Goal: Task Accomplishment & Management: Use online tool/utility

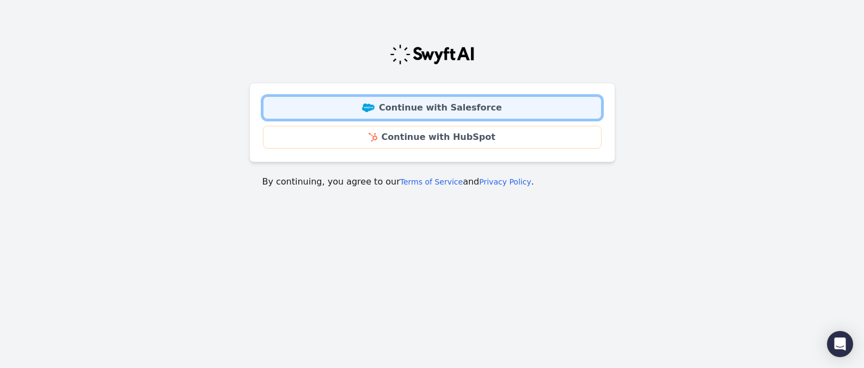
click at [369, 106] on link "Continue with Salesforce" at bounding box center [432, 107] width 339 height 23
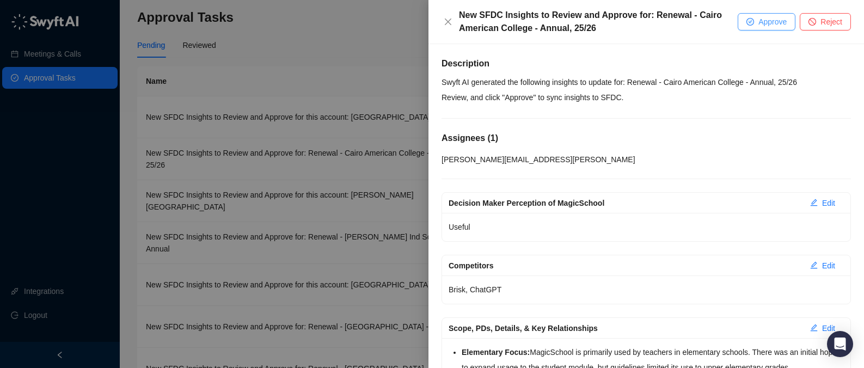
click at [748, 21] on icon "check-circle" at bounding box center [750, 22] width 7 height 7
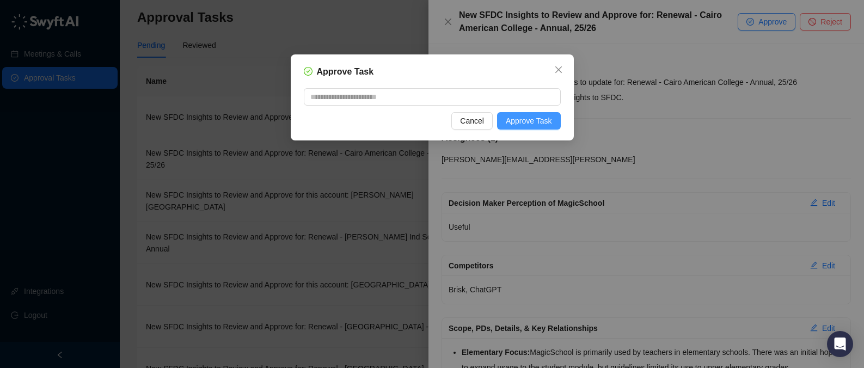
click at [541, 117] on span "Approve Task" at bounding box center [529, 121] width 46 height 12
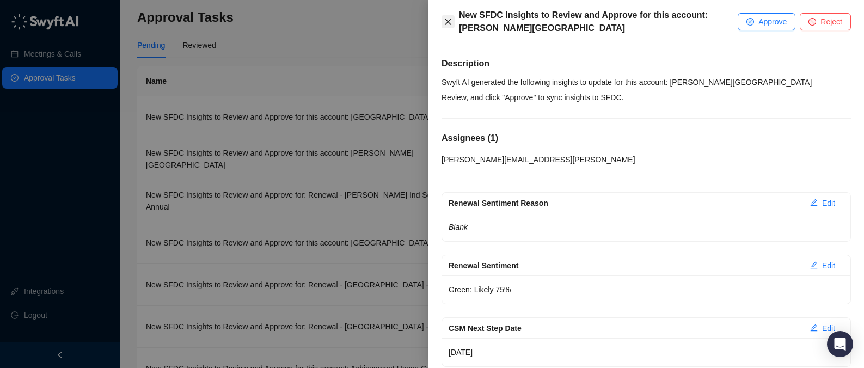
click at [447, 21] on icon "close" at bounding box center [448, 21] width 9 height 9
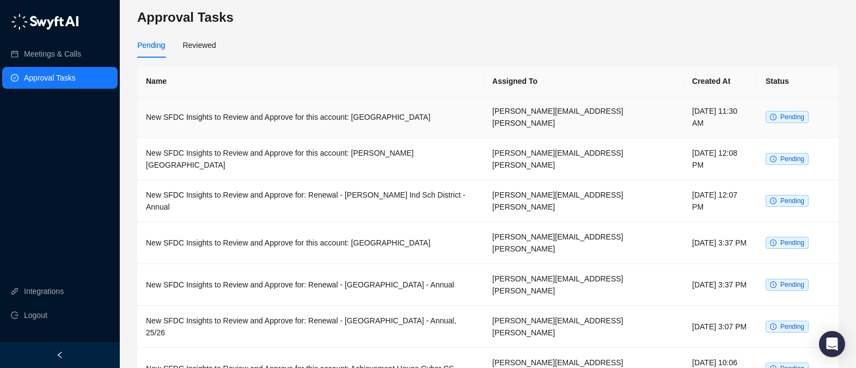
click at [457, 109] on td "New SFDC Insights to Review and Approve for this account: [GEOGRAPHIC_DATA]" at bounding box center [310, 117] width 346 height 42
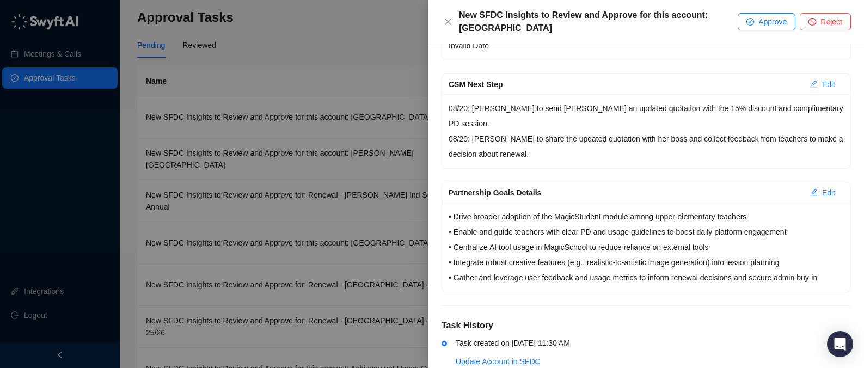
scroll to position [349, 0]
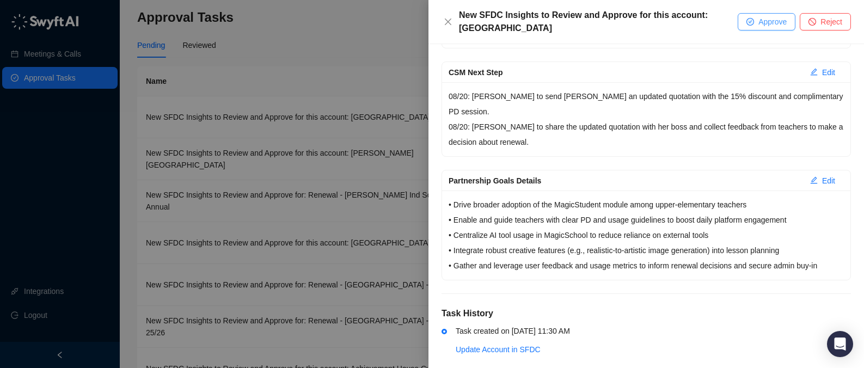
click at [767, 23] on span "Approve" at bounding box center [773, 22] width 28 height 12
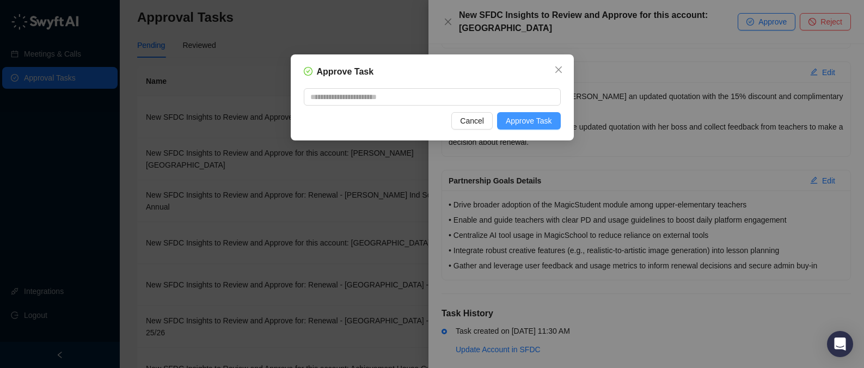
click at [550, 126] on span "Approve Task" at bounding box center [529, 121] width 46 height 12
